Goal: Information Seeking & Learning: Check status

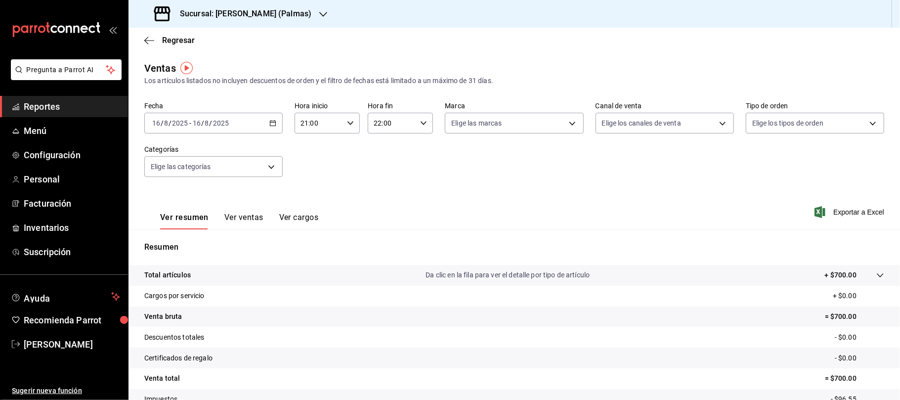
click at [72, 107] on span "Reportes" at bounding box center [72, 106] width 96 height 13
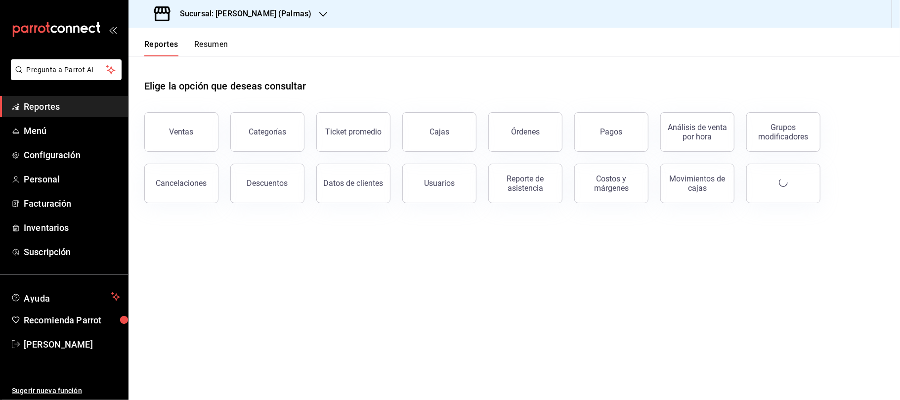
click at [261, 20] on div "Sucursal: [PERSON_NAME] (Palmas)" at bounding box center [233, 14] width 195 height 28
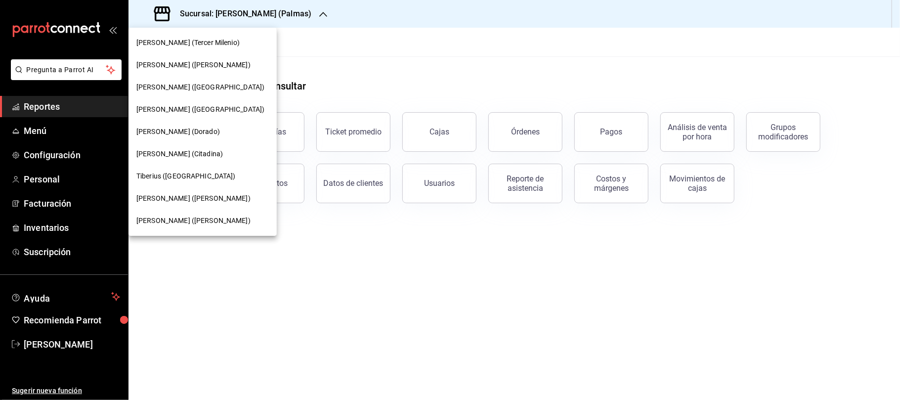
click at [185, 48] on div "[PERSON_NAME] (Tercer Milenio)" at bounding box center [203, 43] width 148 height 22
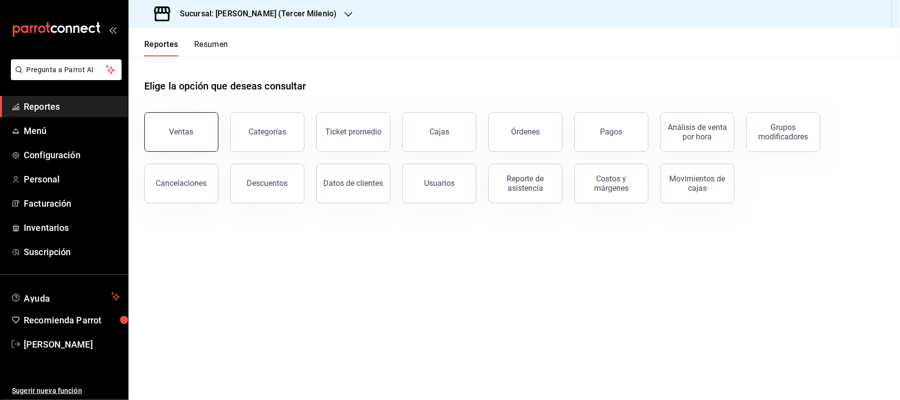
click at [176, 124] on button "Ventas" at bounding box center [181, 132] width 74 height 40
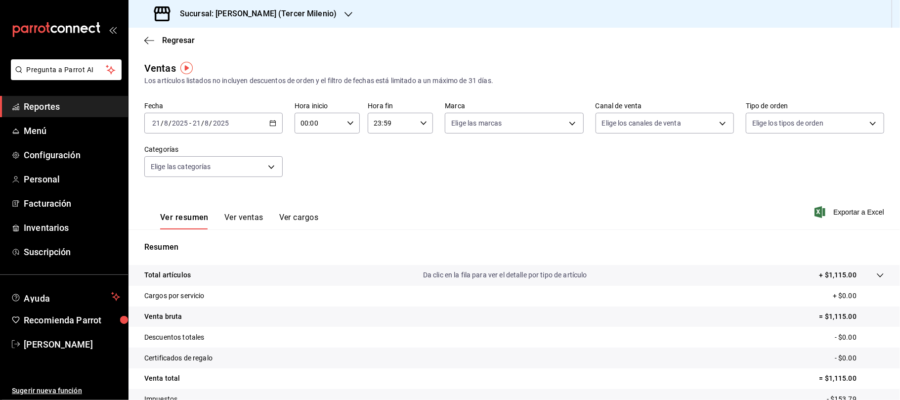
click at [265, 126] on div "[DATE] [DATE] - [DATE] [DATE]" at bounding box center [213, 123] width 138 height 21
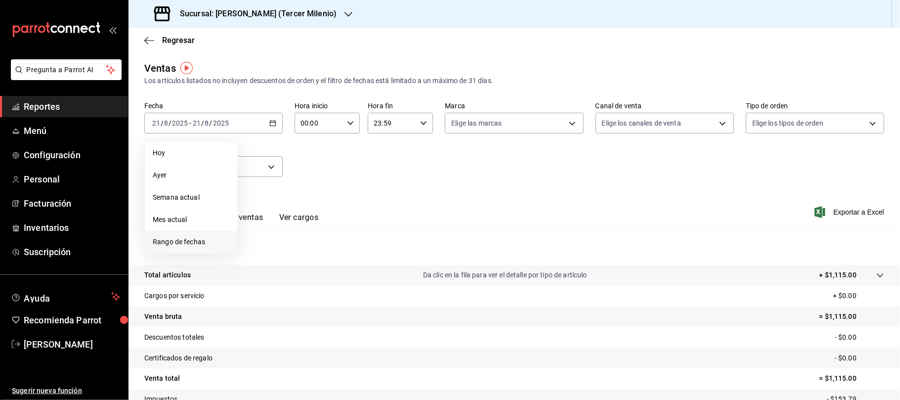
click at [199, 239] on span "Rango de fechas" at bounding box center [191, 242] width 77 height 10
click at [256, 237] on button "11" at bounding box center [258, 232] width 17 height 18
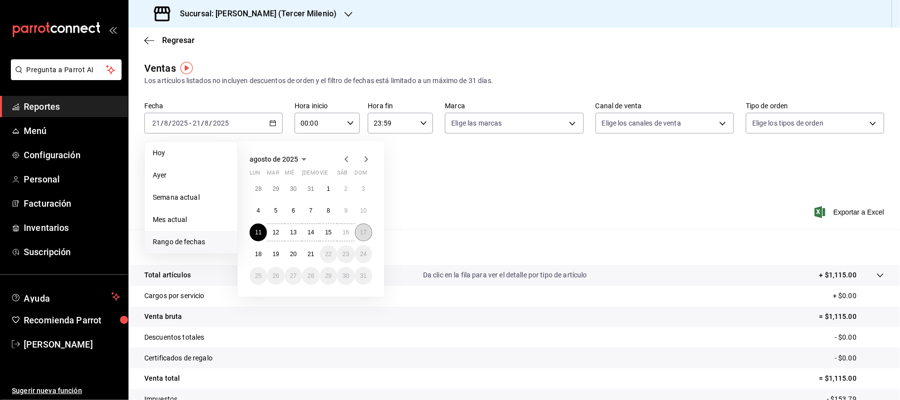
click at [365, 237] on button "17" at bounding box center [363, 232] width 17 height 18
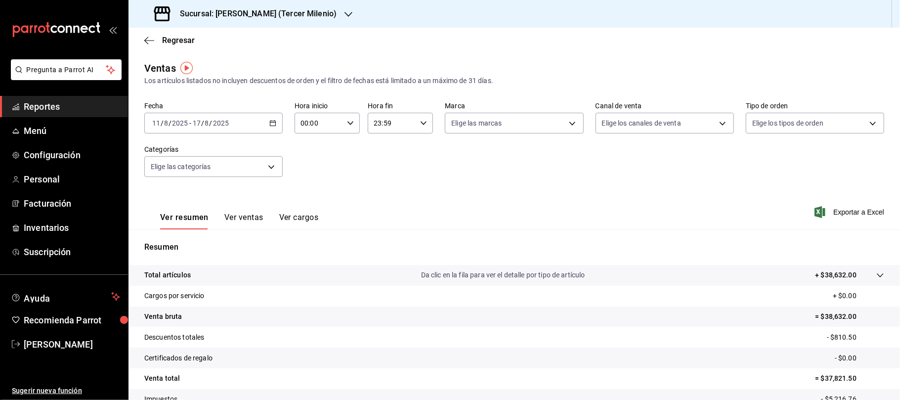
click at [281, 25] on div "Sucursal: [PERSON_NAME] (Tercer Milenio)" at bounding box center [246, 14] width 220 height 28
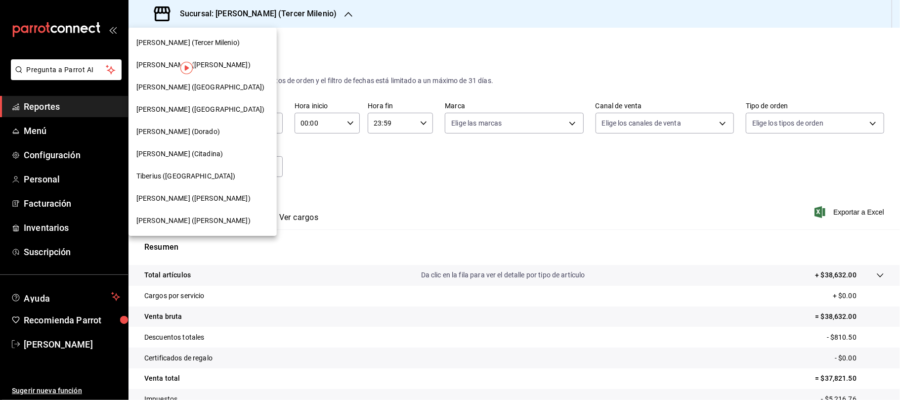
click at [206, 86] on div "[PERSON_NAME] ([GEOGRAPHIC_DATA])" at bounding box center [202, 87] width 133 height 10
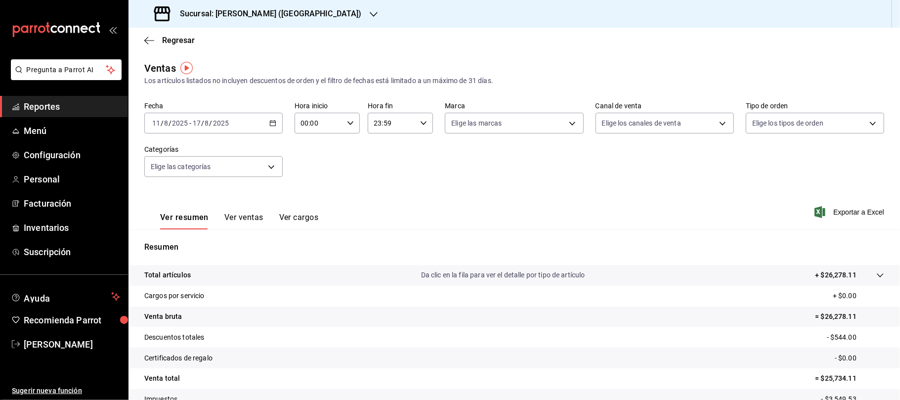
click at [262, 21] on div "Sucursal: [PERSON_NAME] ([GEOGRAPHIC_DATA])" at bounding box center [258, 14] width 245 height 28
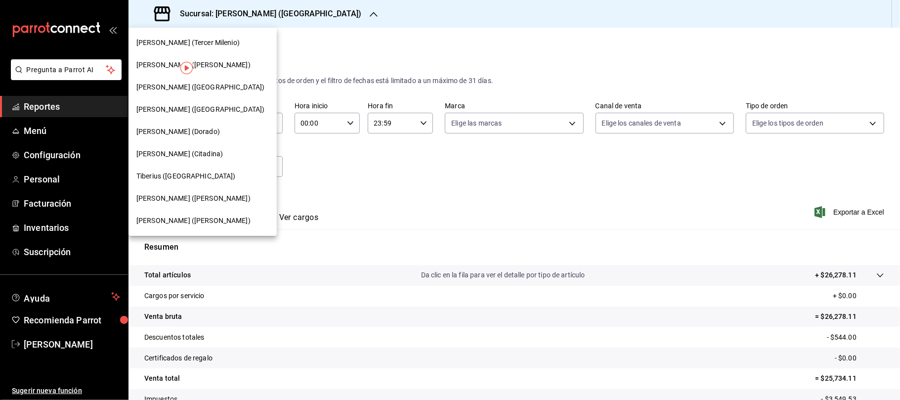
click at [192, 105] on span "[PERSON_NAME] ([GEOGRAPHIC_DATA])" at bounding box center [200, 109] width 128 height 10
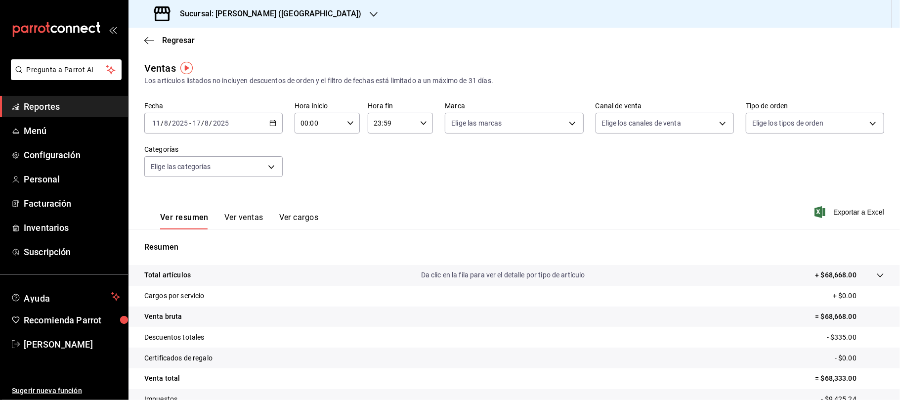
click at [370, 10] on icon "button" at bounding box center [374, 14] width 8 height 8
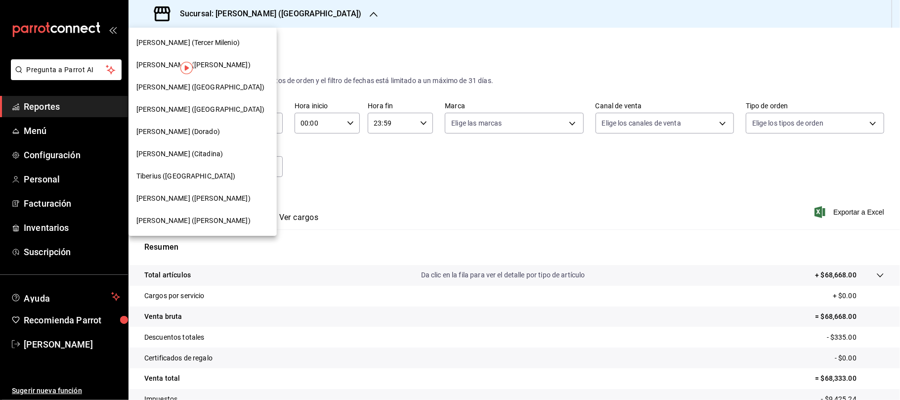
click at [196, 173] on div "Tiberius ([GEOGRAPHIC_DATA])" at bounding box center [202, 176] width 133 height 10
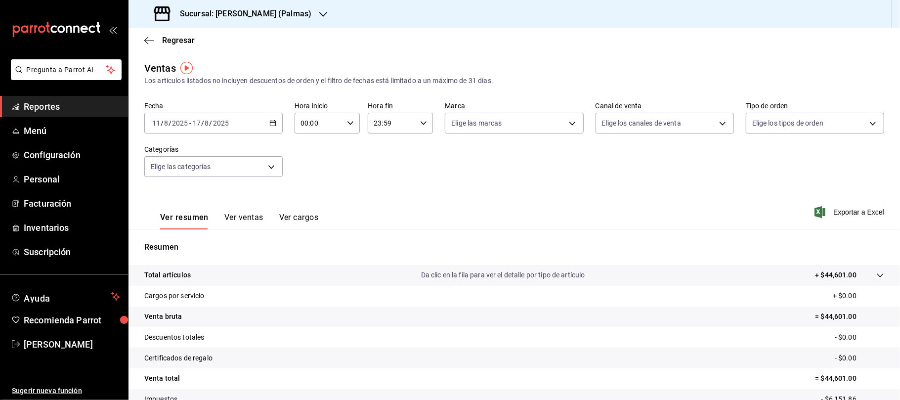
click at [319, 17] on icon "button" at bounding box center [323, 14] width 8 height 8
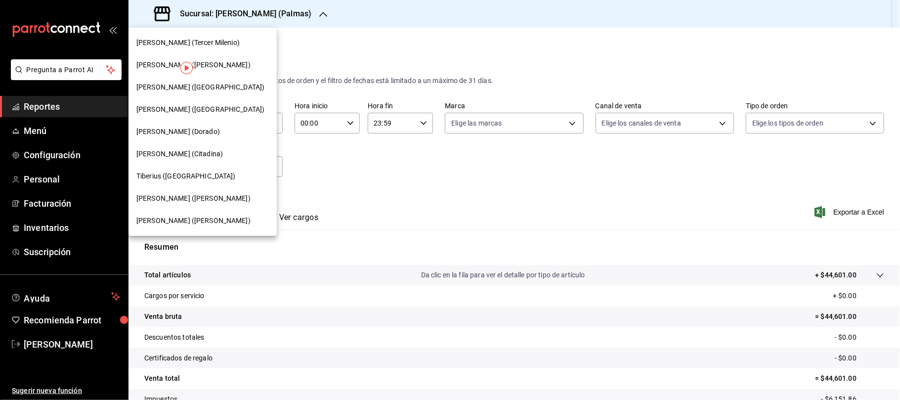
click at [200, 194] on div "[PERSON_NAME] ([PERSON_NAME])" at bounding box center [202, 198] width 133 height 10
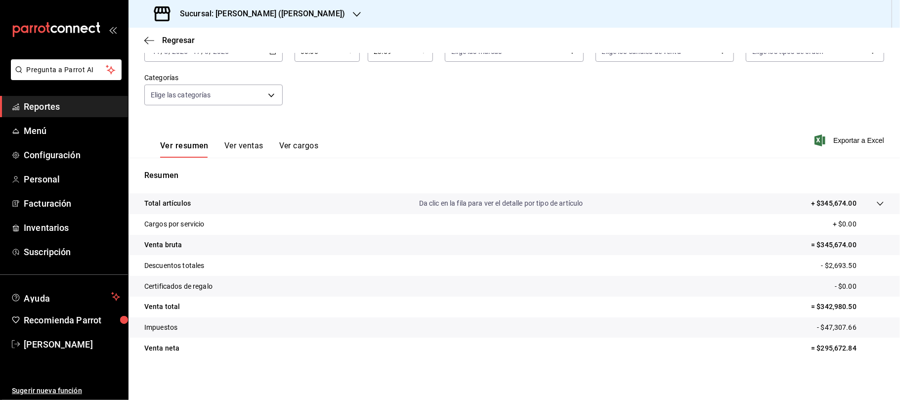
scroll to position [74, 0]
click at [274, 20] on div "Sucursal: [PERSON_NAME] ([PERSON_NAME])" at bounding box center [250, 14] width 228 height 28
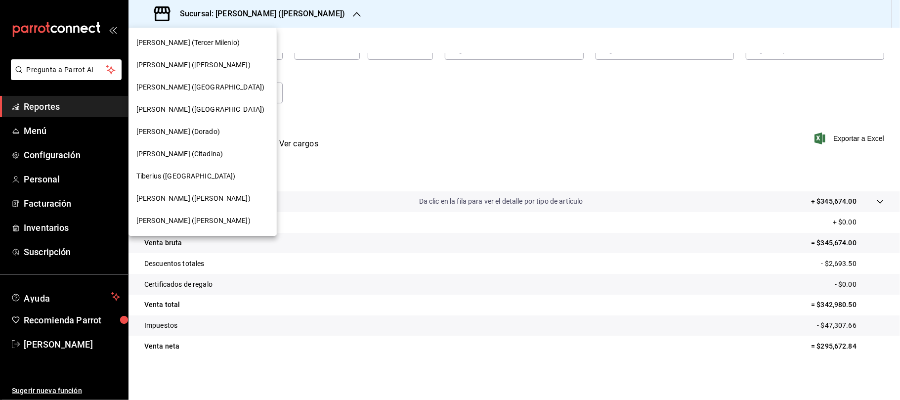
click at [210, 213] on div "[PERSON_NAME] ([PERSON_NAME])" at bounding box center [203, 221] width 148 height 22
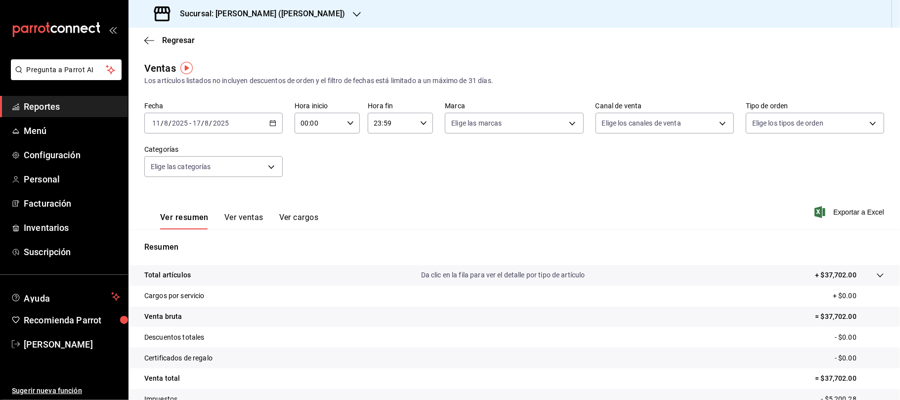
click at [270, 123] on \(Stroke\) "button" at bounding box center [273, 123] width 6 height 5
click at [346, 174] on div "Fecha [DATE] [DATE] - [DATE] [DATE] Hora inicio 00:00 Hora inicio Hora fin 23:5…" at bounding box center [514, 145] width 740 height 87
click at [262, 119] on div "[DATE] [DATE] - [DATE] [DATE]" at bounding box center [213, 123] width 138 height 21
click at [320, 174] on div "Fecha [DATE] [DATE] - [DATE] [DATE] [PERSON_NAME] Semana actual Mes actual Rang…" at bounding box center [514, 145] width 740 height 87
click at [264, 18] on h3 "Sucursal: [PERSON_NAME] ([PERSON_NAME])" at bounding box center [258, 14] width 173 height 12
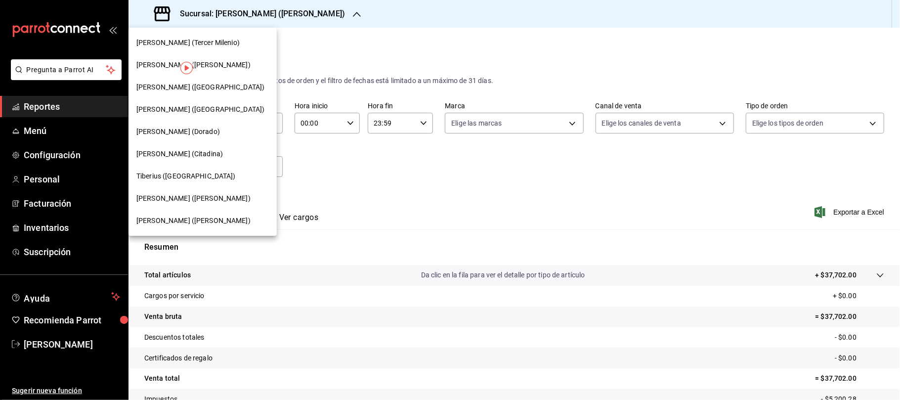
click at [215, 31] on nav "[PERSON_NAME] (Tercer Milenio) [PERSON_NAME] ([PERSON_NAME]) [PERSON_NAME] ([PE…" at bounding box center [203, 132] width 148 height 208
click at [216, 40] on div "[PERSON_NAME] (Tercer Milenio)" at bounding box center [202, 43] width 133 height 10
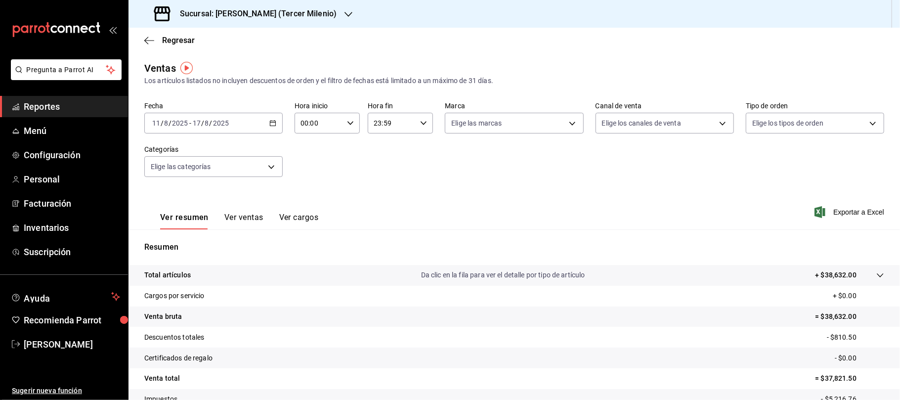
click at [270, 124] on icon "button" at bounding box center [272, 123] width 7 height 7
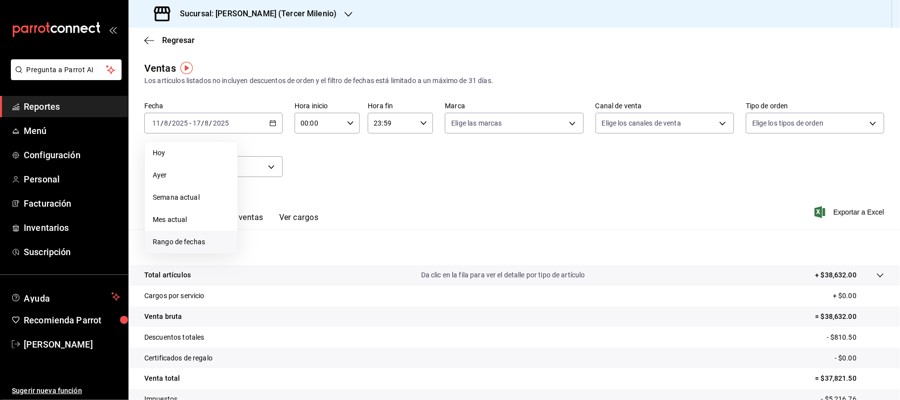
click at [192, 242] on span "Rango de fechas" at bounding box center [191, 242] width 77 height 10
click at [264, 210] on button "4" at bounding box center [258, 211] width 17 height 18
click at [362, 215] on button "10" at bounding box center [363, 211] width 17 height 18
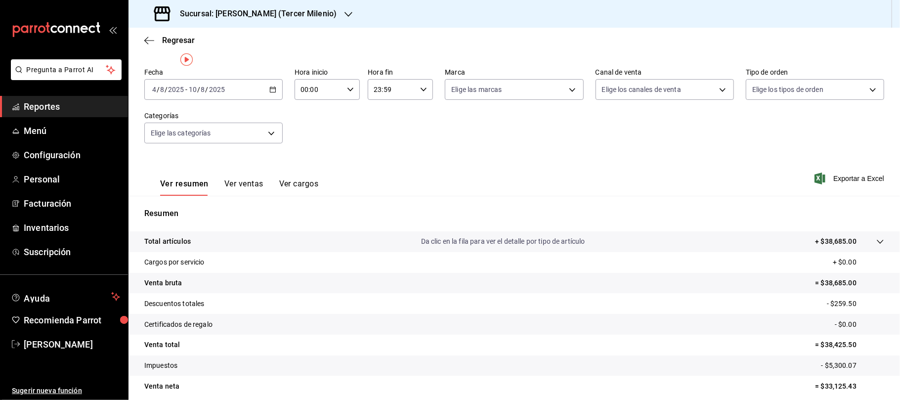
scroll to position [66, 0]
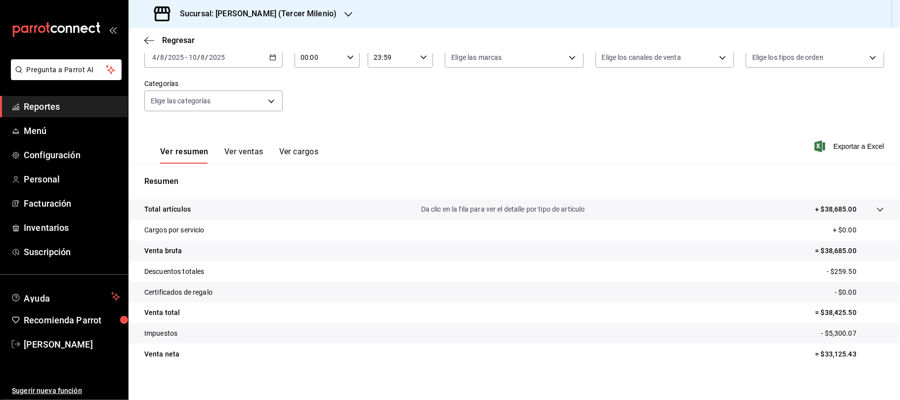
click at [291, 22] on div "Sucursal: [PERSON_NAME] (Tercer Milenio)" at bounding box center [246, 14] width 220 height 28
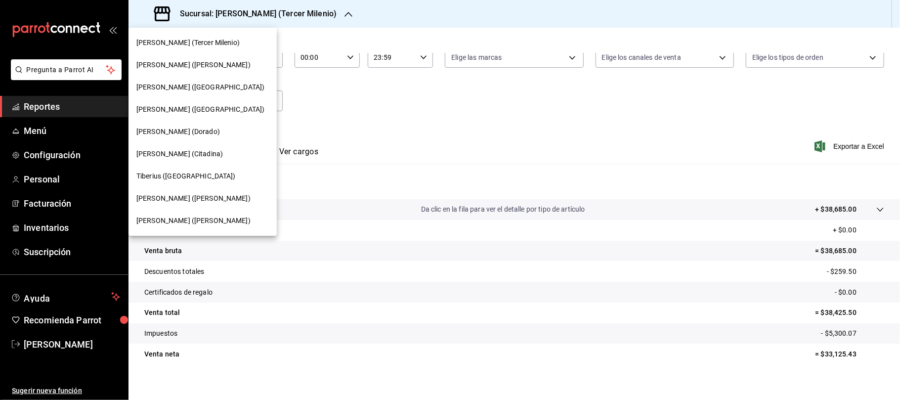
click at [220, 72] on div "[PERSON_NAME] ([PERSON_NAME])" at bounding box center [203, 65] width 148 height 22
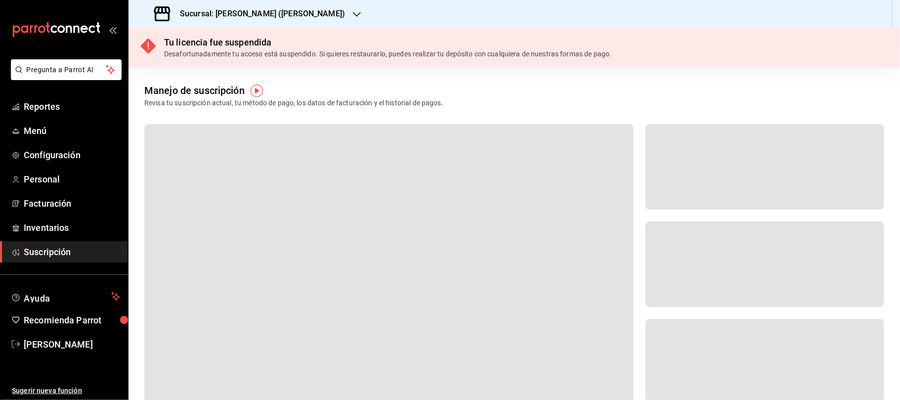
click at [216, 10] on h3 "Sucursal: [PERSON_NAME] ([PERSON_NAME])" at bounding box center [258, 14] width 173 height 12
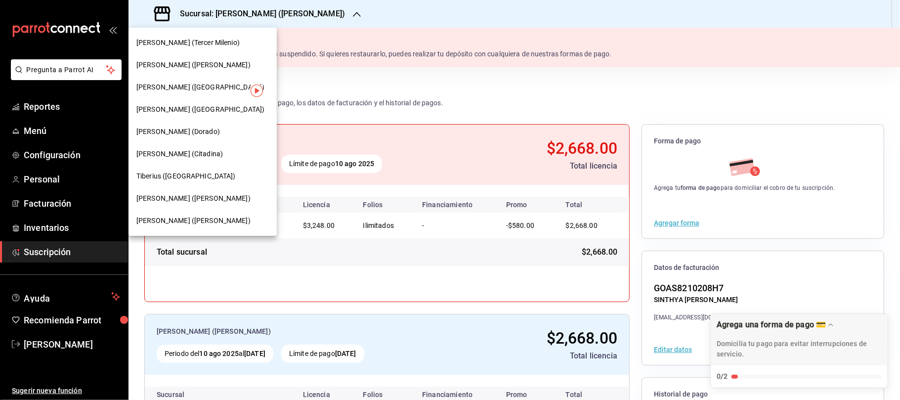
click at [190, 84] on div "[PERSON_NAME] ([GEOGRAPHIC_DATA])" at bounding box center [202, 87] width 133 height 10
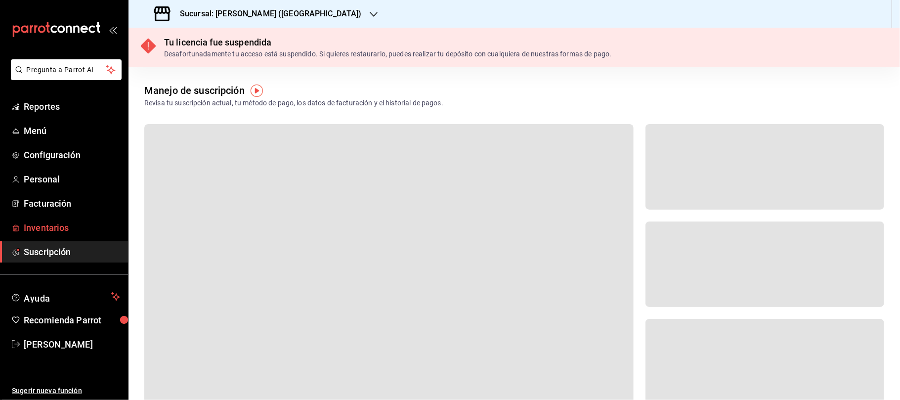
click at [50, 223] on span "Inventarios" at bounding box center [72, 227] width 96 height 13
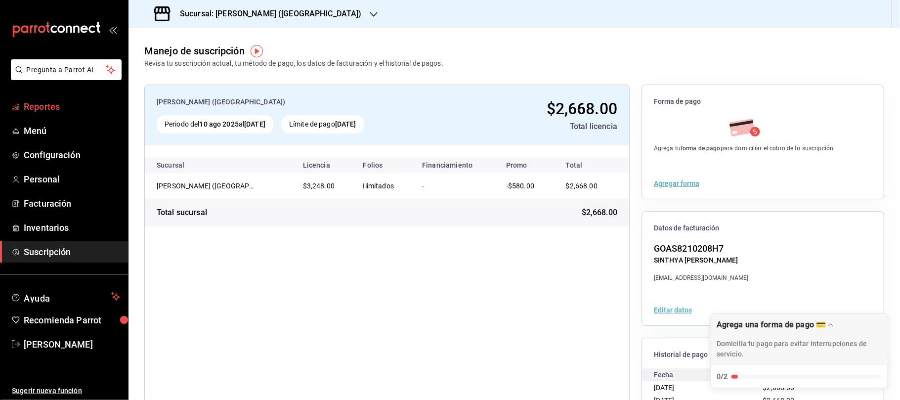
click at [62, 105] on span "Reportes" at bounding box center [72, 106] width 96 height 13
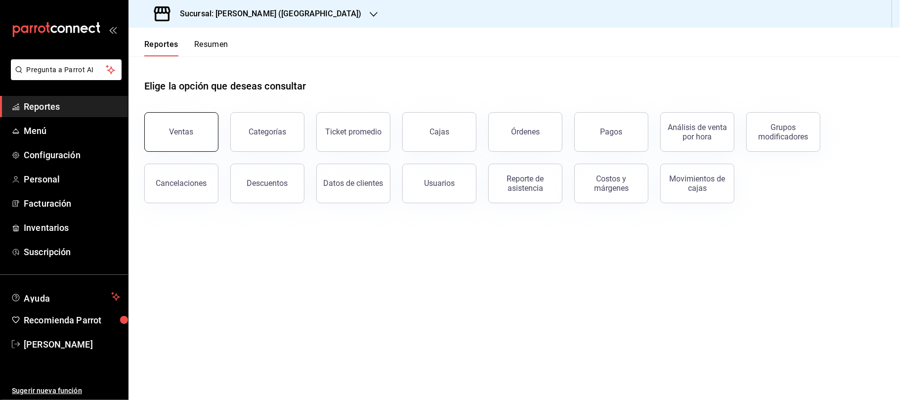
click at [199, 129] on button "Ventas" at bounding box center [181, 132] width 74 height 40
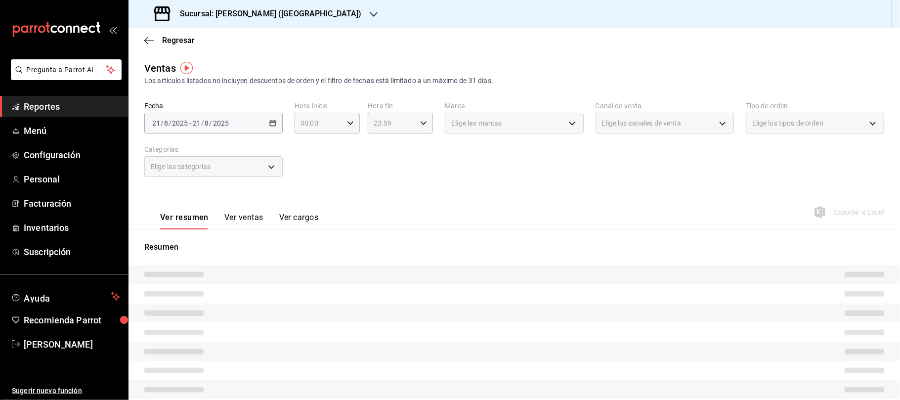
click at [275, 124] on div "[DATE] [DATE] - [DATE] [DATE]" at bounding box center [213, 123] width 138 height 21
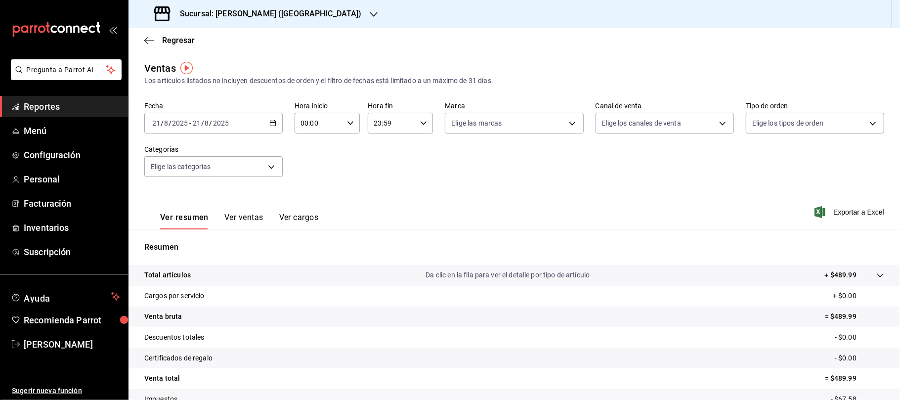
click at [273, 123] on icon "button" at bounding box center [272, 123] width 7 height 7
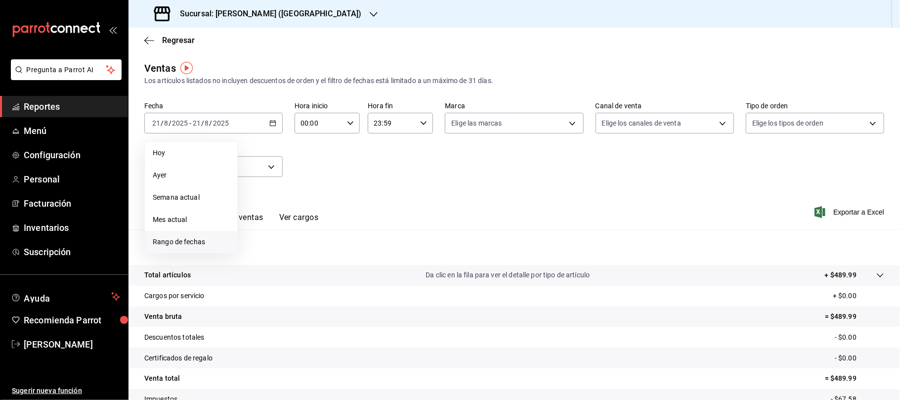
click at [188, 248] on li "Rango de fechas" at bounding box center [191, 242] width 92 height 22
click at [247, 231] on div "agosto de 2025 lun mar [PERSON_NAME] vie sáb dom 28 29 30 31 1 2 3 4 5 6 7 8 9 …" at bounding box center [311, 218] width 146 height 155
click at [257, 210] on abbr "4" at bounding box center [258, 210] width 3 height 7
click at [364, 214] on abbr "10" at bounding box center [363, 210] width 6 height 7
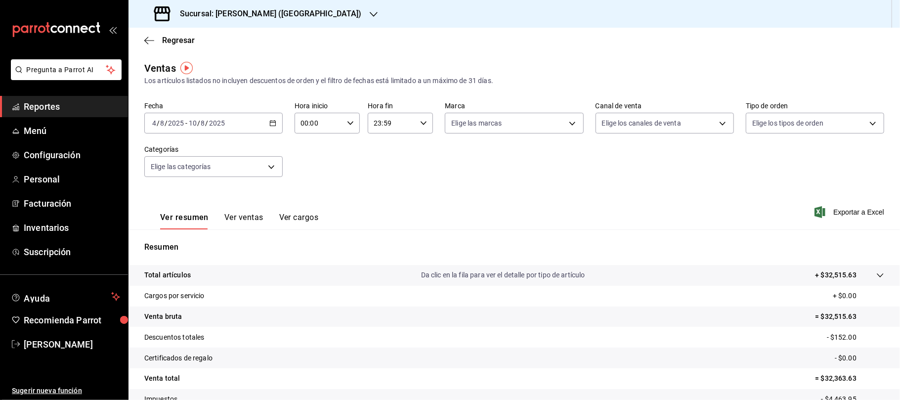
click at [270, 116] on div "[DATE] [DATE] - [DATE] [DATE]" at bounding box center [213, 123] width 138 height 21
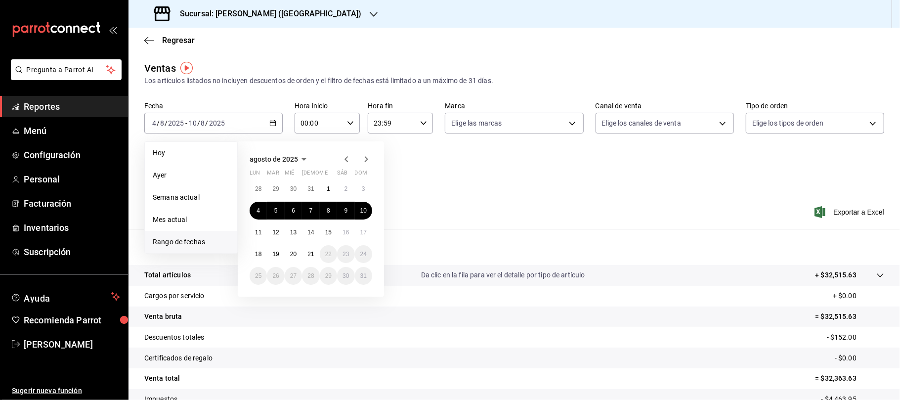
click at [262, 13] on h3 "Sucursal: [PERSON_NAME] ([GEOGRAPHIC_DATA])" at bounding box center [267, 14] width 190 height 12
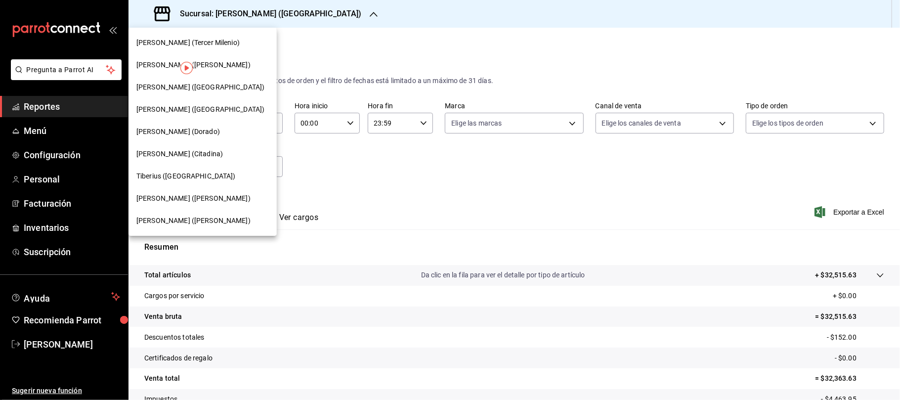
click at [179, 113] on span "[PERSON_NAME] ([GEOGRAPHIC_DATA])" at bounding box center [200, 109] width 128 height 10
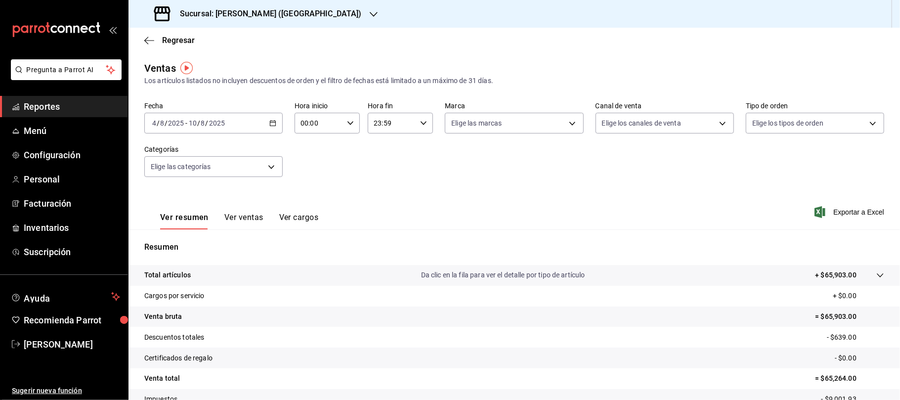
click at [289, 20] on div "Sucursal: [PERSON_NAME] ([GEOGRAPHIC_DATA])" at bounding box center [258, 14] width 245 height 28
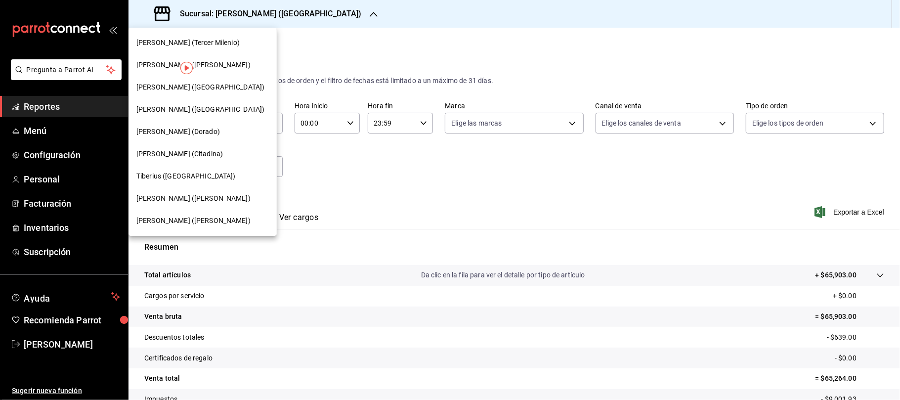
click at [171, 178] on span "Tiberius ([GEOGRAPHIC_DATA])" at bounding box center [185, 176] width 99 height 10
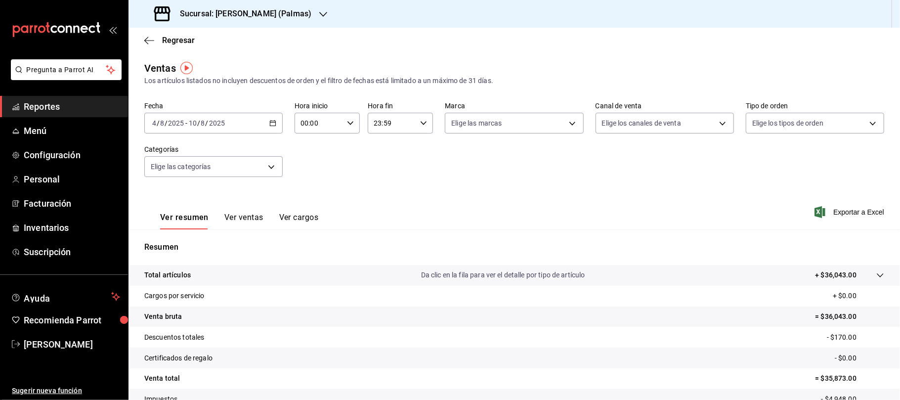
click at [277, 12] on h3 "Sucursal: [PERSON_NAME] (Palmas)" at bounding box center [241, 14] width 139 height 12
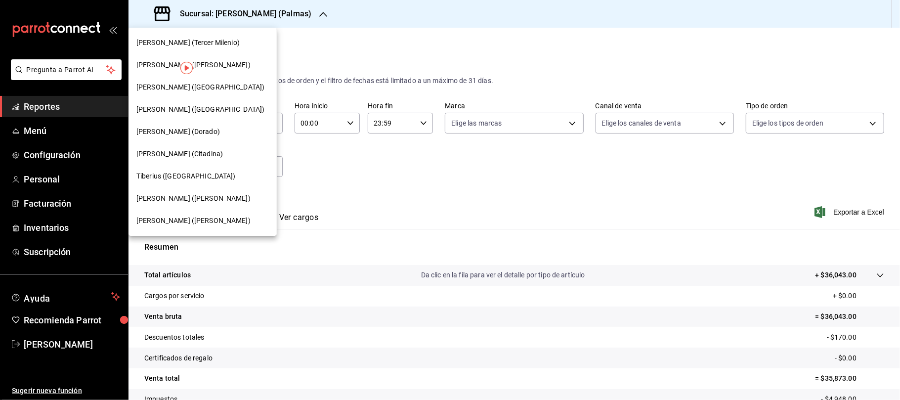
click at [192, 198] on span "[PERSON_NAME] ([PERSON_NAME])" at bounding box center [193, 198] width 114 height 10
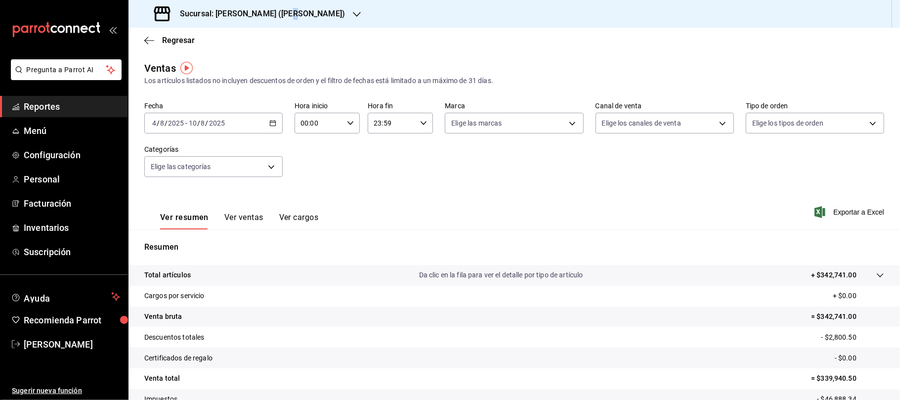
click at [285, 10] on div "Sucursal: [PERSON_NAME] ([PERSON_NAME])" at bounding box center [250, 14] width 228 height 28
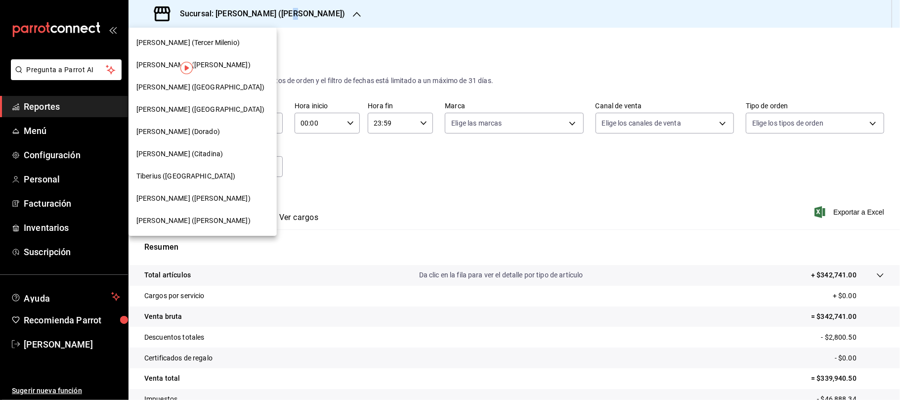
click at [206, 213] on div "[PERSON_NAME] ([PERSON_NAME])" at bounding box center [203, 221] width 148 height 22
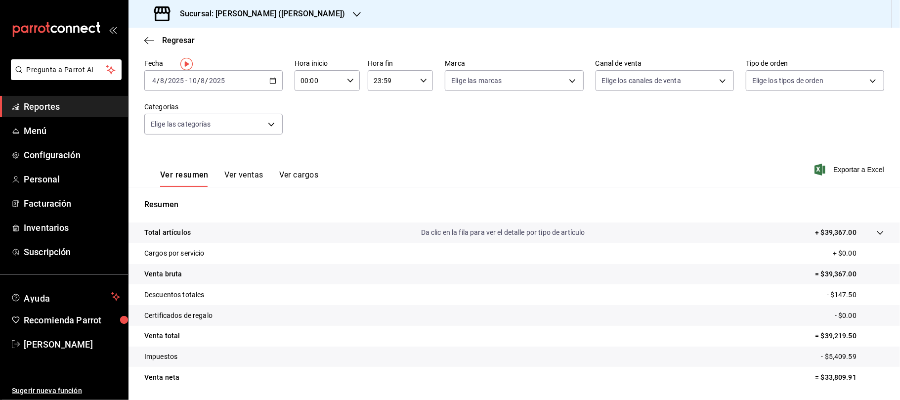
scroll to position [66, 0]
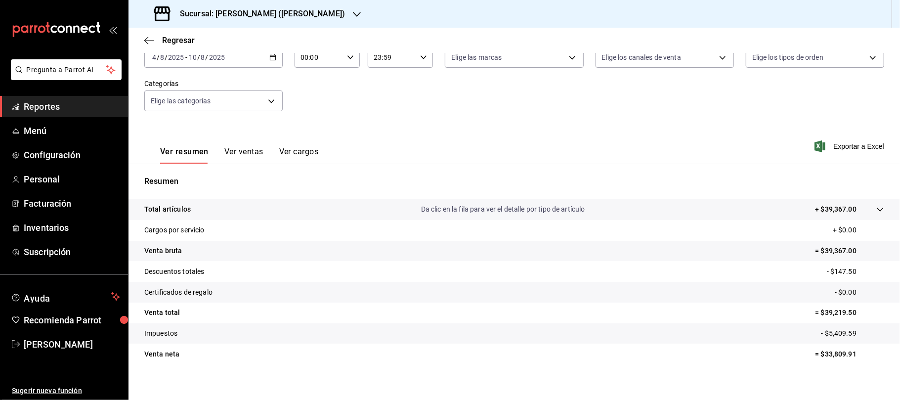
click at [266, 52] on div "[DATE] [DATE] - [DATE] [DATE]" at bounding box center [213, 57] width 138 height 21
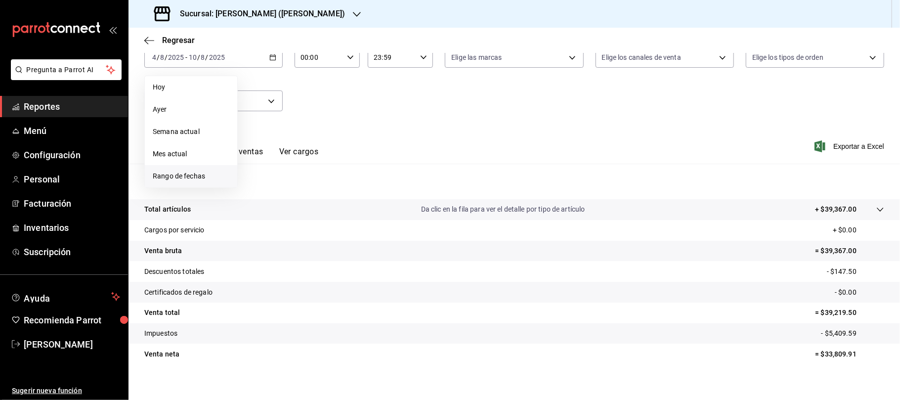
click at [207, 165] on li "Rango de fechas" at bounding box center [191, 176] width 92 height 22
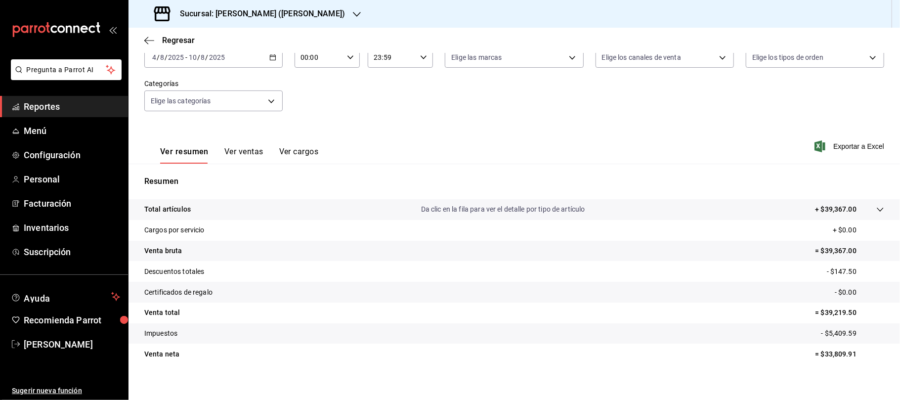
click at [281, 19] on h3 "Sucursal: [PERSON_NAME] ([PERSON_NAME])" at bounding box center [258, 14] width 173 height 12
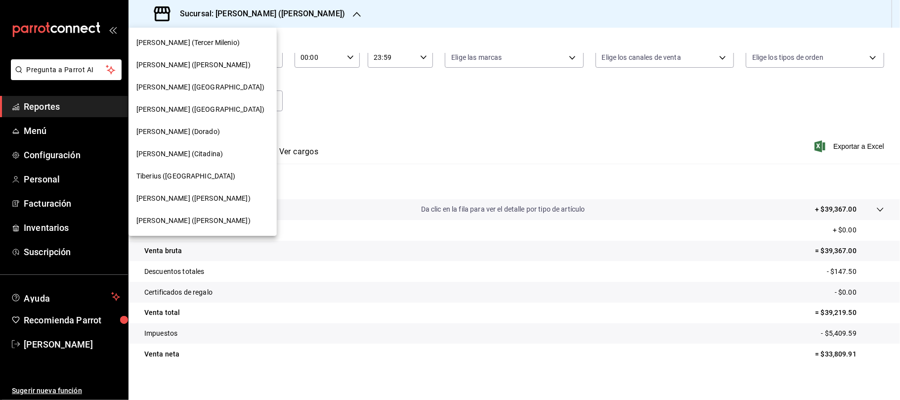
click at [233, 44] on div "[PERSON_NAME] (Tercer Milenio)" at bounding box center [202, 43] width 133 height 10
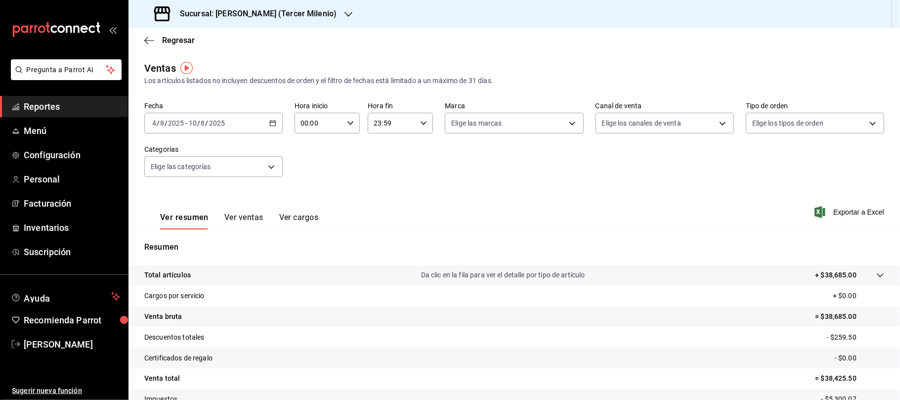
click at [273, 123] on icon "button" at bounding box center [272, 123] width 7 height 7
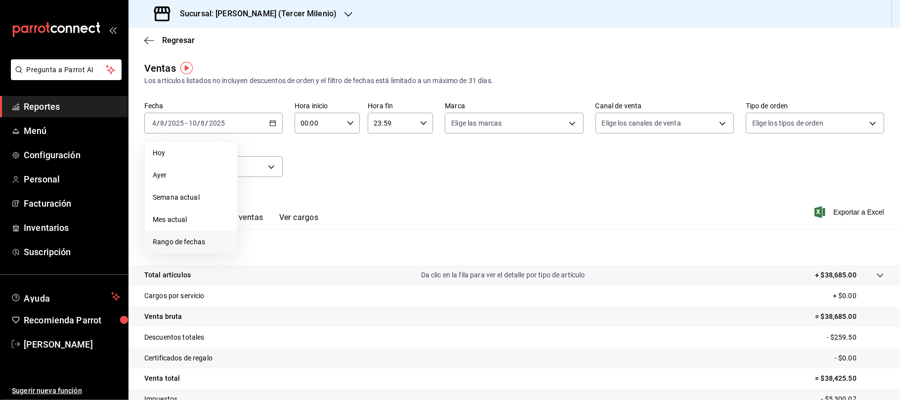
click at [200, 239] on span "Rango de fechas" at bounding box center [191, 242] width 77 height 10
click at [260, 192] on abbr "28" at bounding box center [258, 188] width 6 height 7
click at [360, 279] on button "3" at bounding box center [363, 280] width 17 height 18
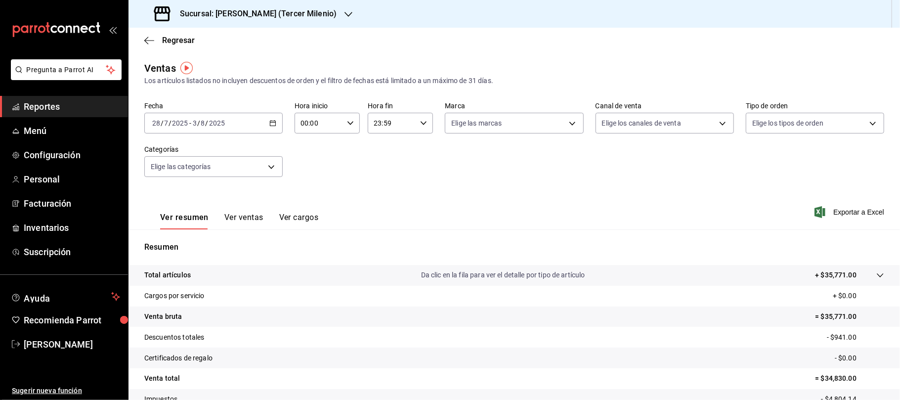
scroll to position [66, 0]
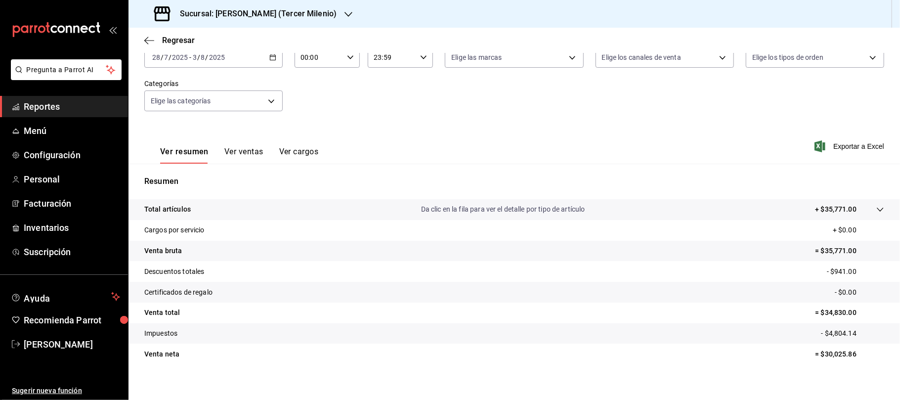
click at [271, 62] on div "[DATE] [DATE] - [DATE] [DATE]" at bounding box center [213, 57] width 138 height 21
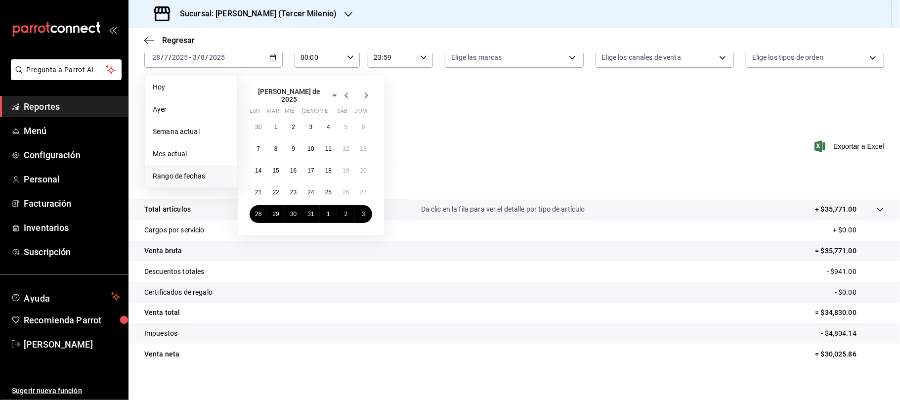
click at [303, 16] on h3 "Sucursal: [PERSON_NAME] (Tercer Milenio)" at bounding box center [254, 14] width 165 height 12
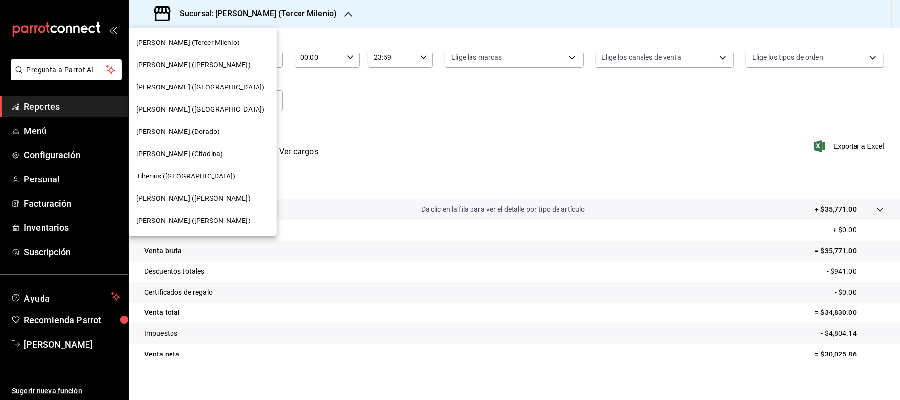
click at [183, 82] on span "[PERSON_NAME] ([GEOGRAPHIC_DATA])" at bounding box center [200, 87] width 128 height 10
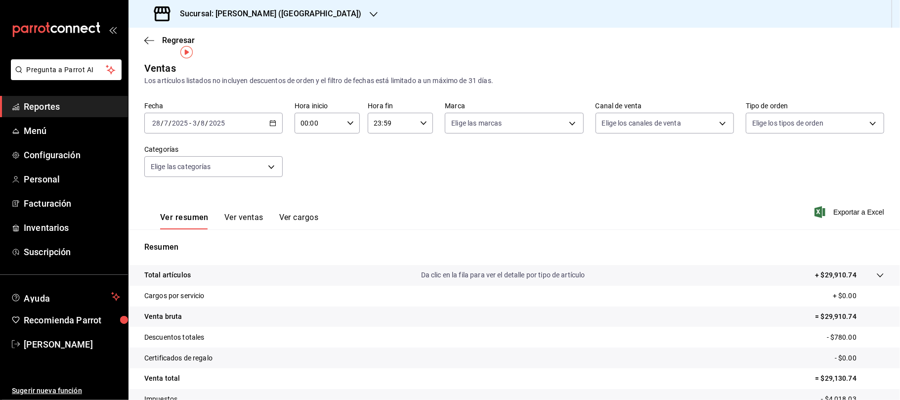
scroll to position [66, 0]
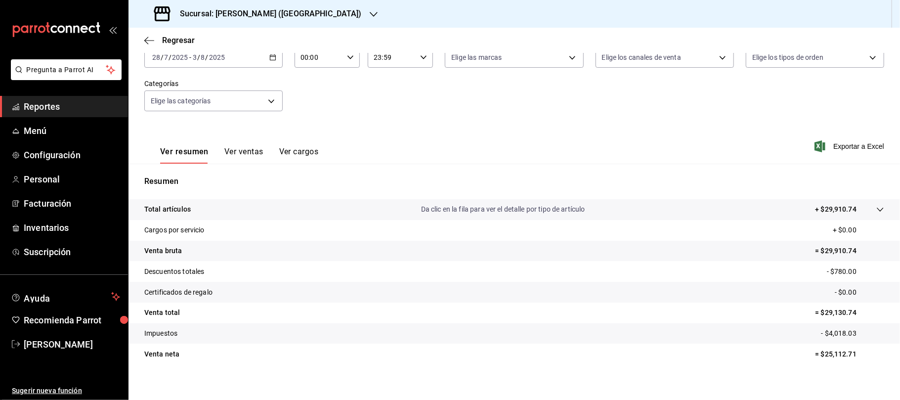
click at [275, 52] on div "Regresar" at bounding box center [515, 40] width 772 height 25
click at [278, 16] on div "Sucursal: [PERSON_NAME] ([GEOGRAPHIC_DATA])" at bounding box center [258, 14] width 245 height 28
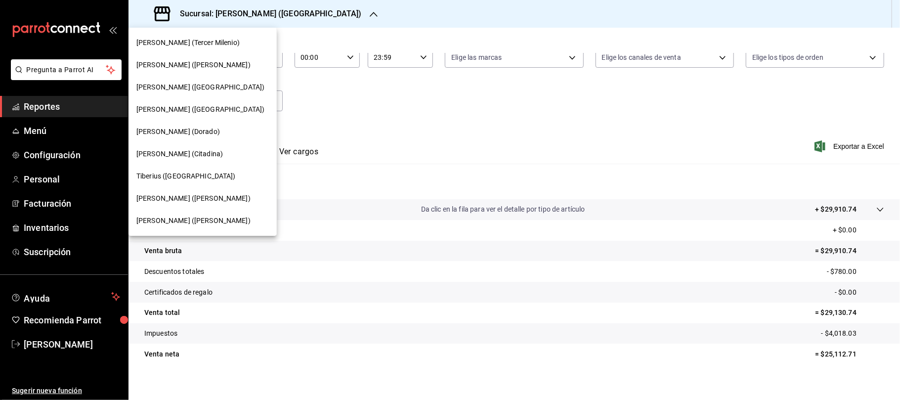
click at [194, 107] on span "[PERSON_NAME] ([GEOGRAPHIC_DATA])" at bounding box center [200, 109] width 128 height 10
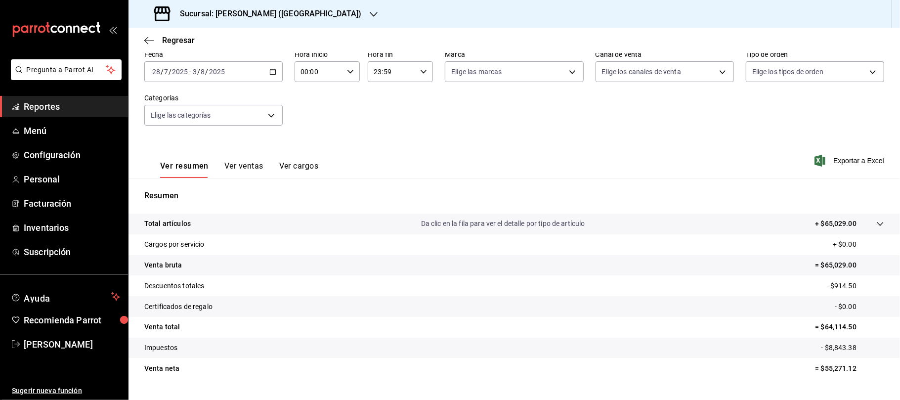
scroll to position [66, 0]
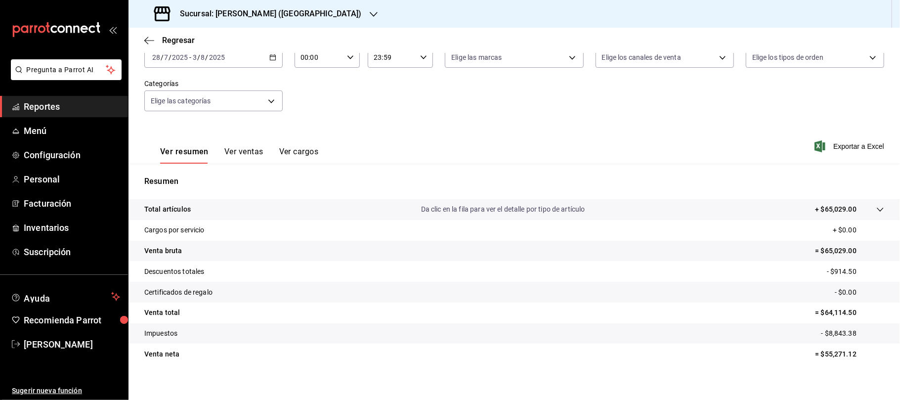
click at [293, 17] on h3 "Sucursal: [PERSON_NAME] ([GEOGRAPHIC_DATA])" at bounding box center [267, 14] width 190 height 12
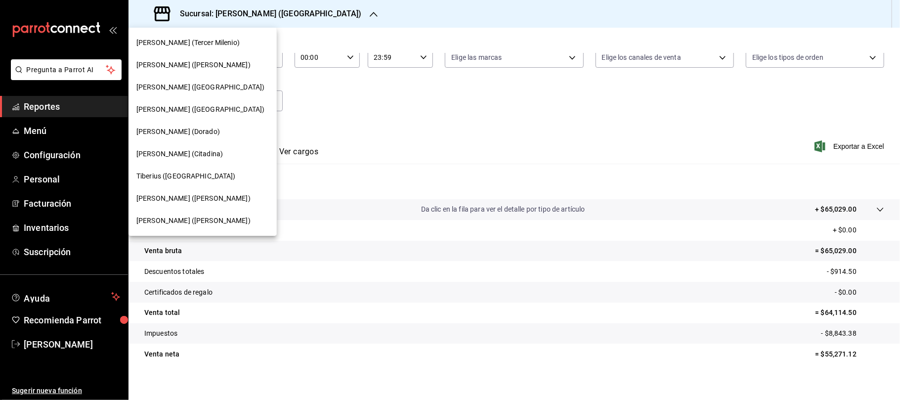
click at [180, 175] on span "Tiberius ([GEOGRAPHIC_DATA])" at bounding box center [185, 176] width 99 height 10
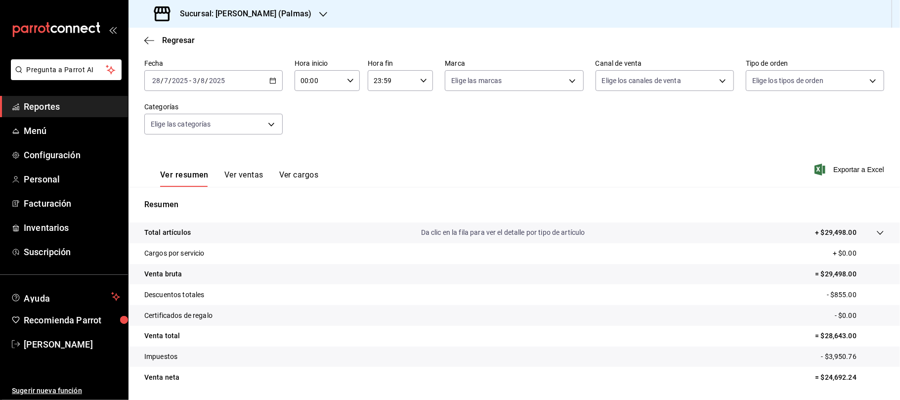
scroll to position [66, 0]
